Goal: Find specific page/section: Locate a particular part of the current website

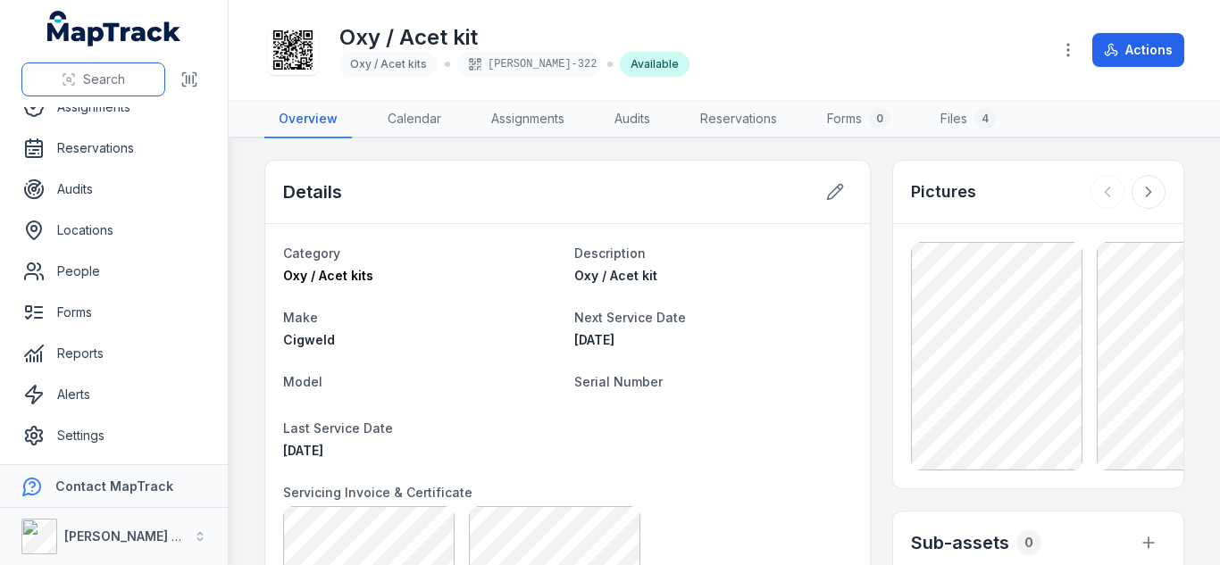
click at [113, 75] on span "Search" at bounding box center [104, 80] width 42 height 18
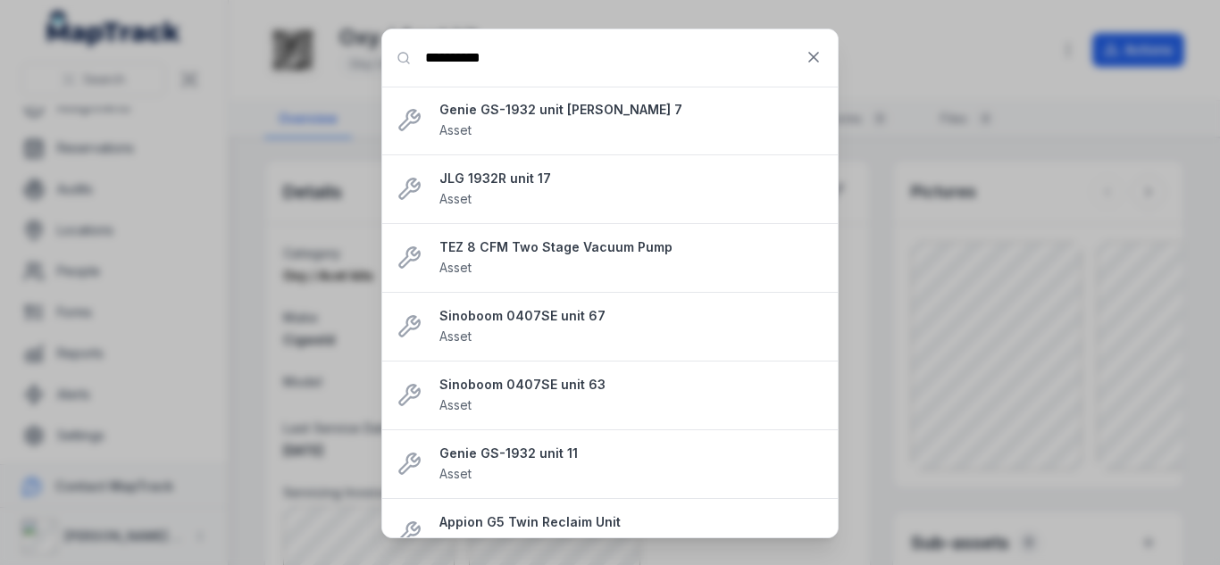
type input "**********"
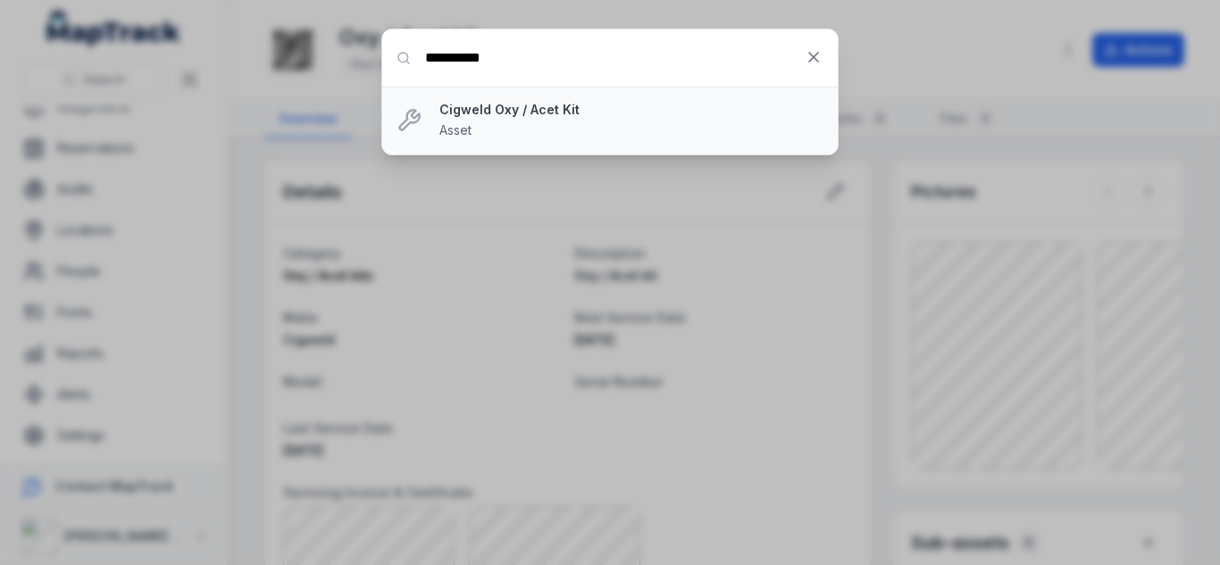
click at [530, 107] on strong "Cigweld Oxy / Acet Kit" at bounding box center [631, 110] width 384 height 18
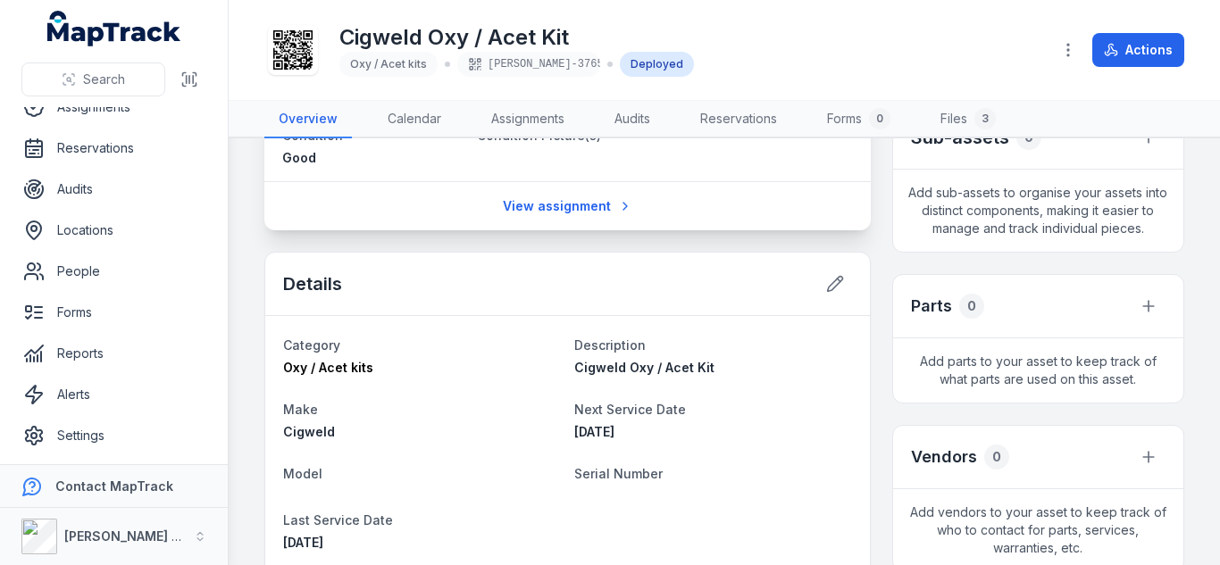
scroll to position [402, 0]
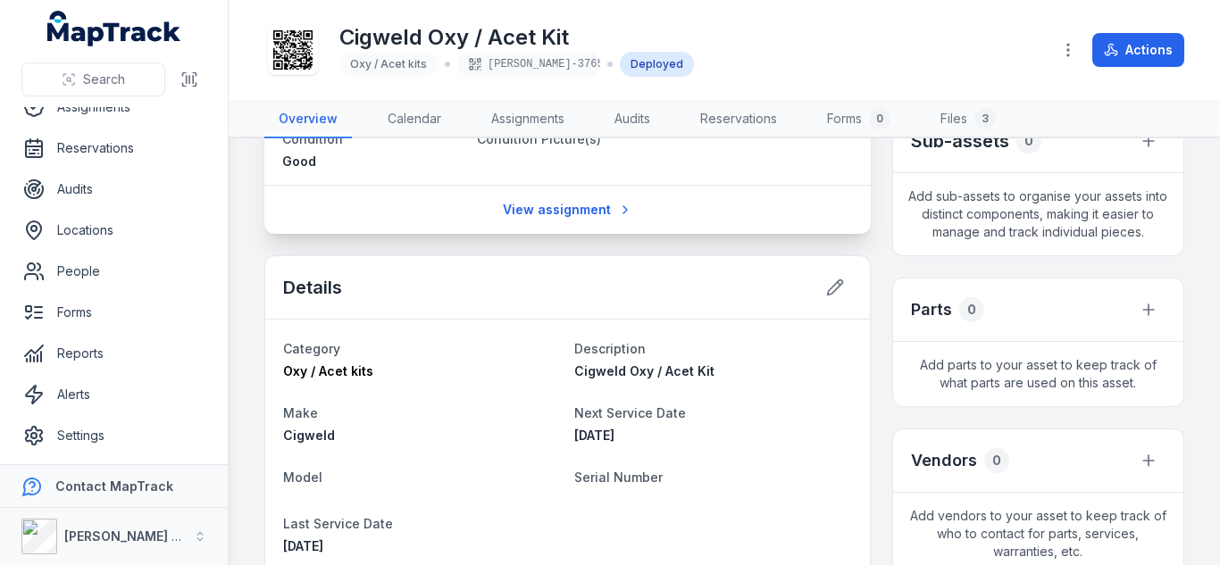
click at [802, 295] on div "Details" at bounding box center [567, 287] width 604 height 63
click at [837, 287] on button at bounding box center [835, 288] width 34 height 34
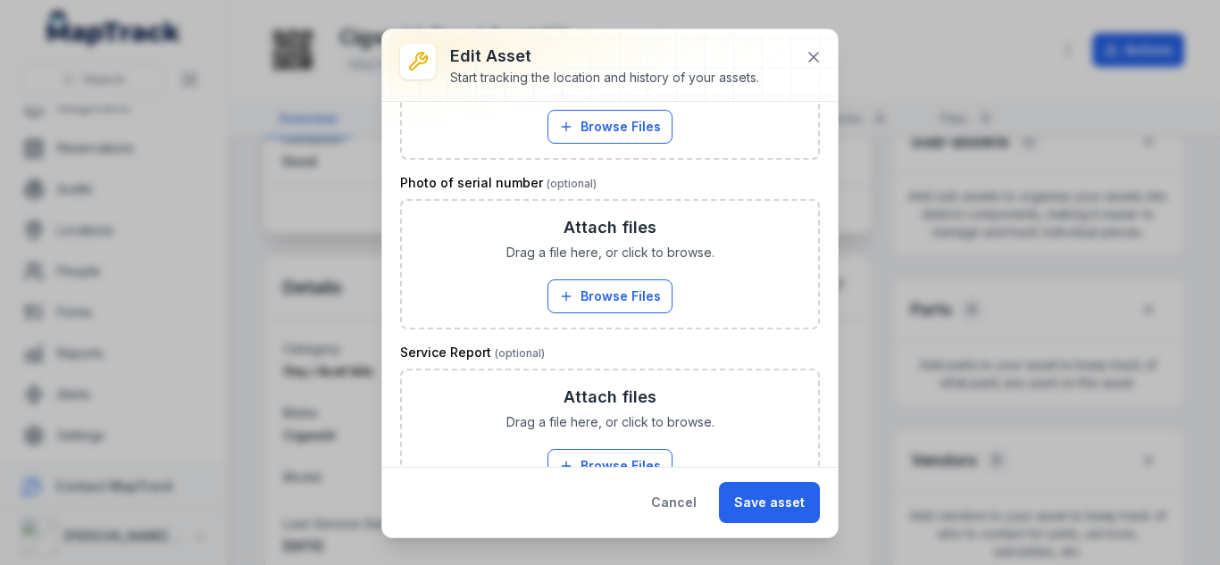
scroll to position [885, 0]
click at [612, 453] on button "Browse Files" at bounding box center [609, 465] width 125 height 34
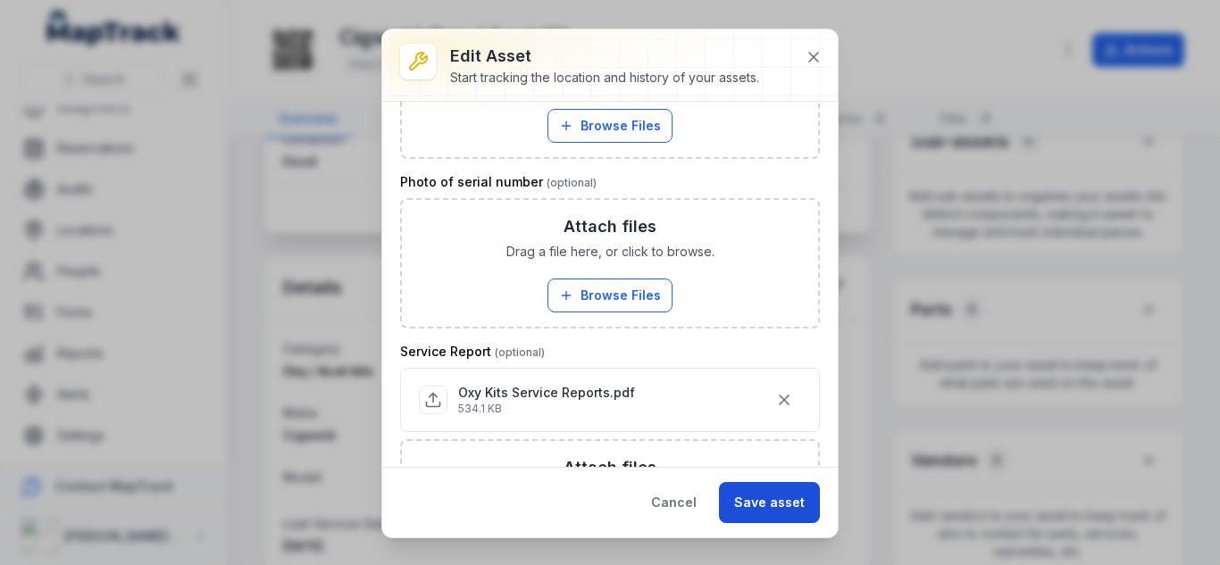
click at [771, 502] on button "Save asset" at bounding box center [769, 502] width 101 height 41
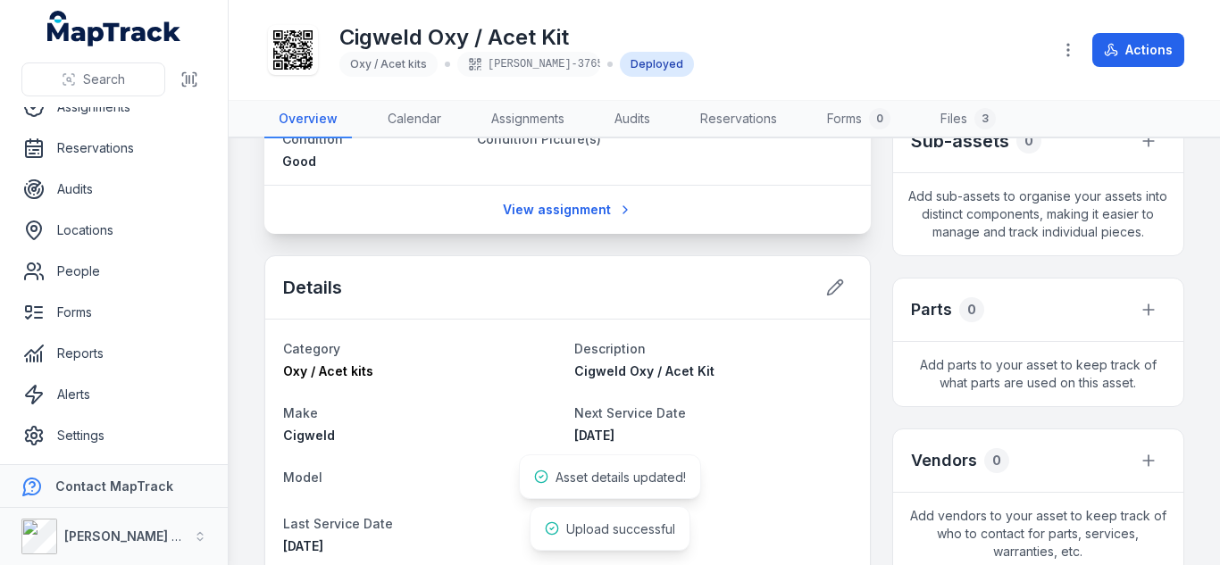
click at [446, 167] on div "Good" at bounding box center [372, 162] width 180 height 18
